Goal: Transaction & Acquisition: Subscribe to service/newsletter

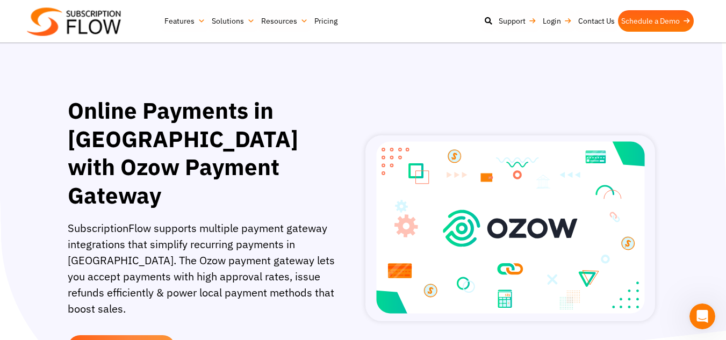
click at [321, 19] on link "Pricing" at bounding box center [326, 20] width 30 height 21
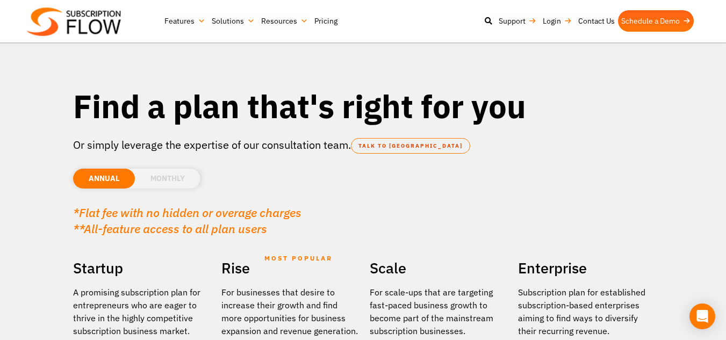
click at [161, 177] on li "MONTHLY" at bounding box center [168, 179] width 66 height 20
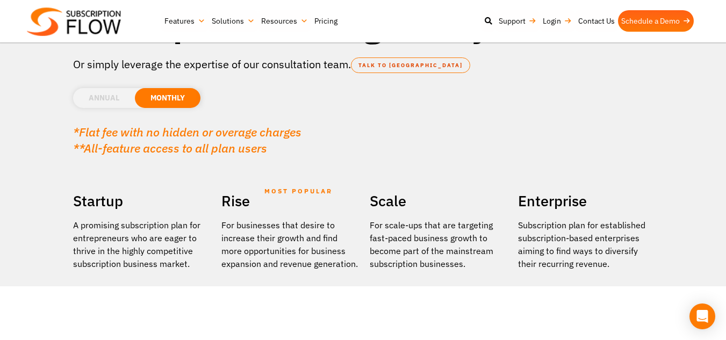
scroll to position [80, 0]
click at [112, 110] on div "ANNUAL MONTHLY USD EUR GPB AUD CAD" at bounding box center [363, 93] width 580 height 41
click at [114, 103] on li "ANNUAL" at bounding box center [104, 99] width 62 height 20
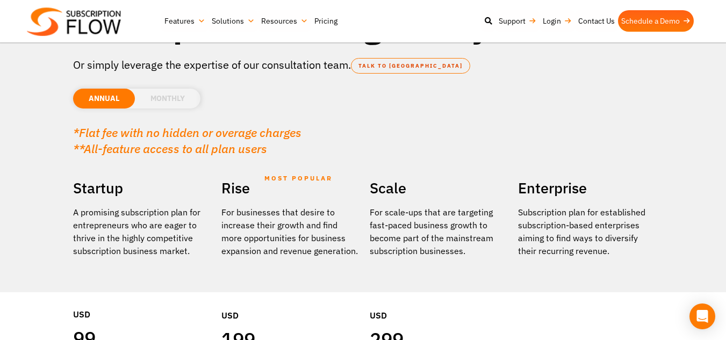
scroll to position [0, 0]
